Goal: Task Accomplishment & Management: Manage account settings

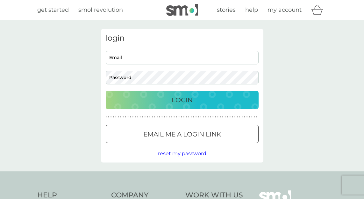
click at [178, 65] on div "Email Password" at bounding box center [181, 68] width 157 height 34
click at [184, 56] on input "Email" at bounding box center [182, 58] width 153 height 14
type input "[EMAIL_ADDRESS][DOMAIN_NAME]"
click at [206, 133] on p "Email me a login link" at bounding box center [182, 134] width 78 height 10
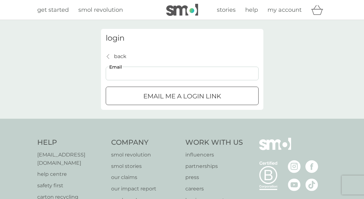
click at [156, 71] on input "Email" at bounding box center [182, 74] width 153 height 14
type input "[EMAIL_ADDRESS][DOMAIN_NAME]"
click at [193, 100] on p "Email me a login link" at bounding box center [182, 96] width 78 height 10
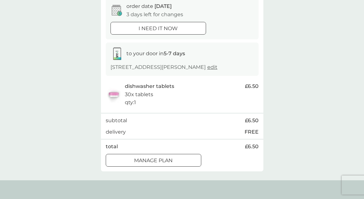
scroll to position [114, 0]
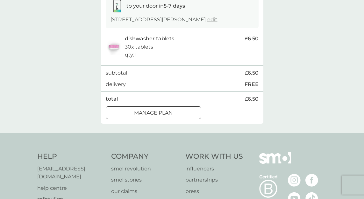
click at [175, 117] on div "Manage plan" at bounding box center [153, 113] width 95 height 8
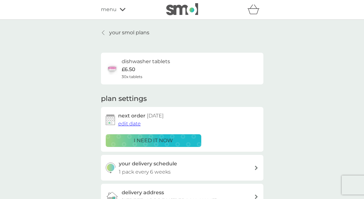
scroll to position [48, 0]
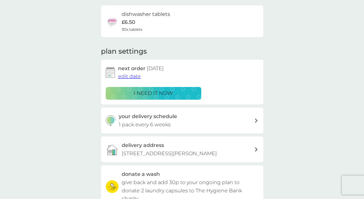
click at [128, 77] on span "edit date" at bounding box center [129, 76] width 23 height 6
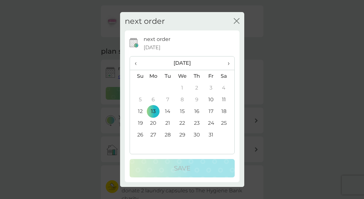
click at [229, 64] on span "›" at bounding box center [226, 63] width 6 height 13
click at [155, 101] on td "3" at bounding box center [153, 100] width 15 height 12
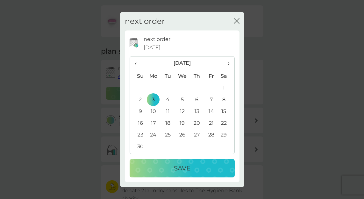
click at [204, 172] on div "Save" at bounding box center [182, 169] width 92 height 10
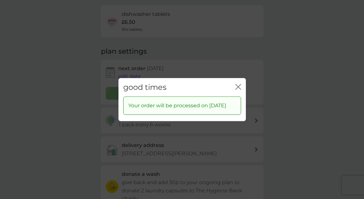
click at [239, 84] on icon "close" at bounding box center [239, 86] width 3 height 5
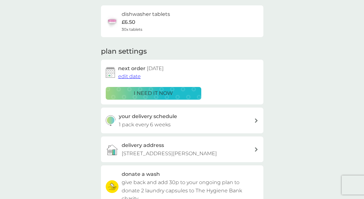
click at [252, 119] on div "your delivery schedule 1 pack every 6 weeks" at bounding box center [186, 121] width 135 height 16
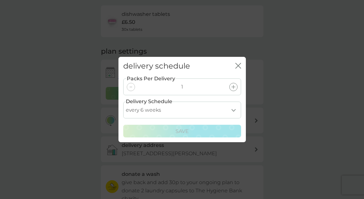
click at [233, 111] on select "every 1 week every 2 weeks every 3 weeks every 4 weeks every 5 weeks every 6 we…" at bounding box center [182, 110] width 118 height 17
select select "56"
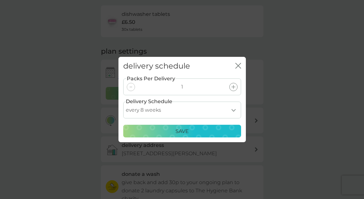
click at [211, 130] on div "Save" at bounding box center [181, 132] width 109 height 8
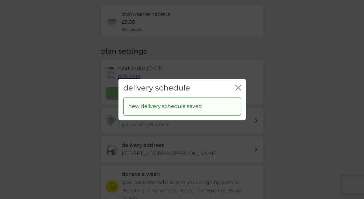
click at [304, 113] on div "delivery schedule close new delivery schedule saved" at bounding box center [182, 99] width 364 height 199
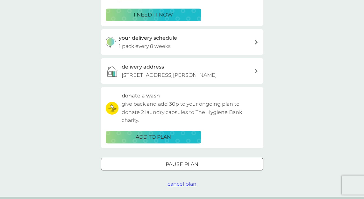
scroll to position [169, 0]
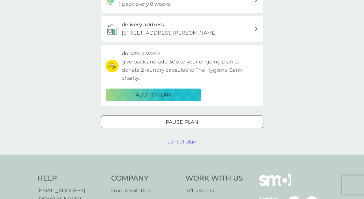
click at [307, 84] on div "your smol plans dishwasher tablets £6.50 30x tablets plan settings next order 3…" at bounding box center [182, 2] width 364 height 303
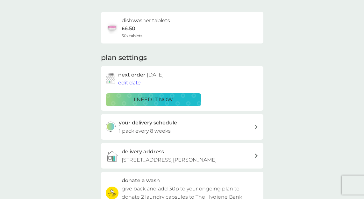
scroll to position [0, 0]
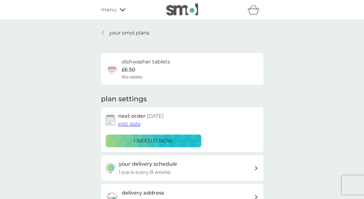
click at [147, 69] on div "dishwasher tablets £6.50 30x tablets" at bounding box center [146, 69] width 48 height 22
click at [109, 34] on p "your smol plans" at bounding box center [129, 33] width 40 height 8
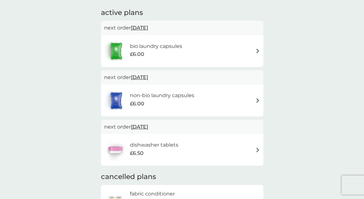
scroll to position [15, 0]
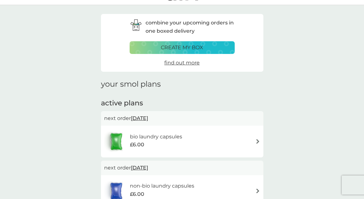
click at [248, 143] on div "bio laundry capsules £6.00" at bounding box center [182, 142] width 156 height 22
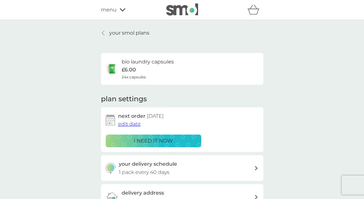
click at [129, 125] on span "edit date" at bounding box center [129, 124] width 23 height 6
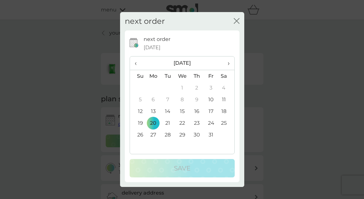
click at [230, 62] on th "›" at bounding box center [226, 64] width 16 height 14
click at [150, 99] on td "3" at bounding box center [153, 100] width 15 height 12
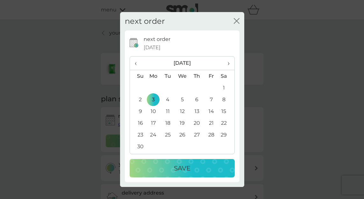
click at [199, 171] on div "Save" at bounding box center [182, 169] width 92 height 10
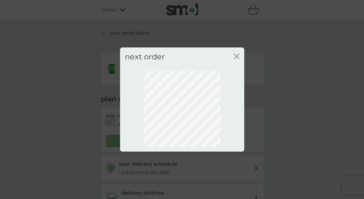
click at [237, 55] on icon "close" at bounding box center [237, 56] width 6 height 6
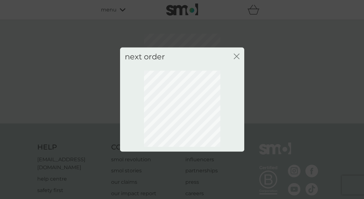
click at [237, 55] on icon "close" at bounding box center [237, 56] width 6 height 6
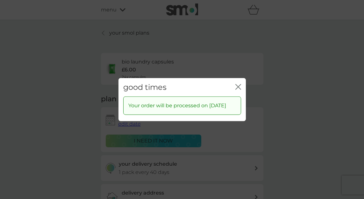
click at [238, 83] on div "close" at bounding box center [238, 87] width 6 height 9
click at [238, 84] on icon "close" at bounding box center [238, 87] width 6 height 6
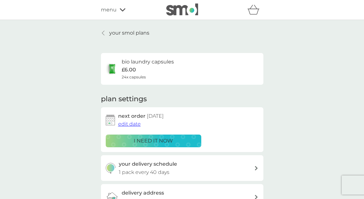
click at [105, 33] on div at bounding box center [103, 33] width 4 height 5
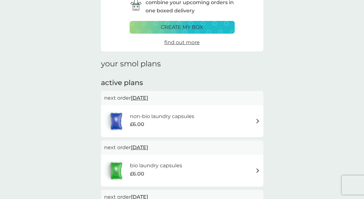
scroll to position [52, 0]
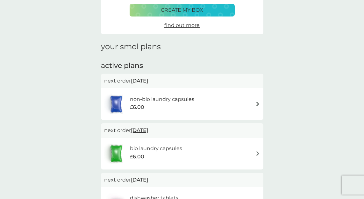
click at [254, 106] on div "non-bio laundry capsules £6.00" at bounding box center [182, 104] width 156 height 22
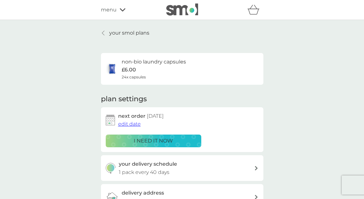
click at [127, 123] on span "edit date" at bounding box center [129, 124] width 23 height 6
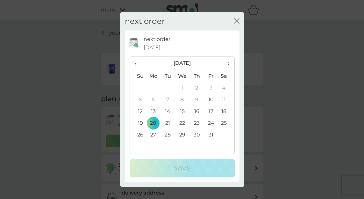
click at [231, 63] on th "›" at bounding box center [226, 64] width 16 height 14
click at [152, 103] on td "3" at bounding box center [153, 100] width 15 height 12
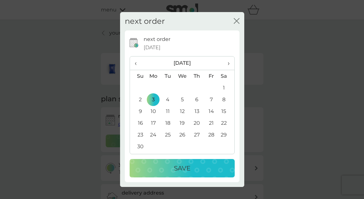
click at [197, 172] on div "Save" at bounding box center [182, 169] width 92 height 10
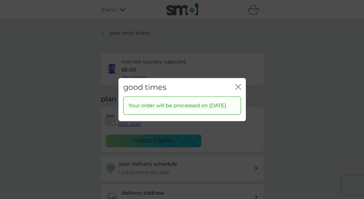
click at [239, 84] on icon "close" at bounding box center [238, 87] width 6 height 6
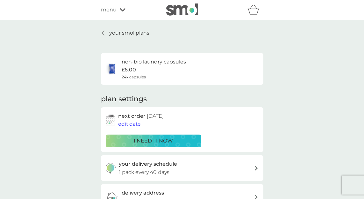
click at [132, 30] on p "your smol plans" at bounding box center [129, 33] width 40 height 8
